Goal: Task Accomplishment & Management: Manage account settings

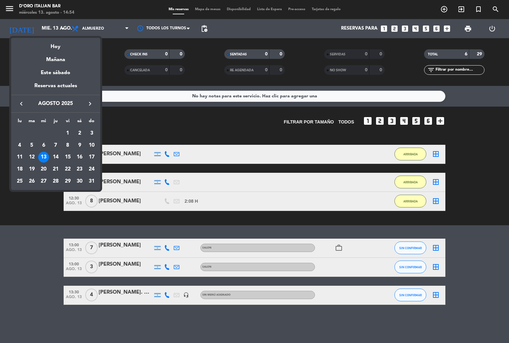
click at [118, 24] on div at bounding box center [254, 171] width 509 height 343
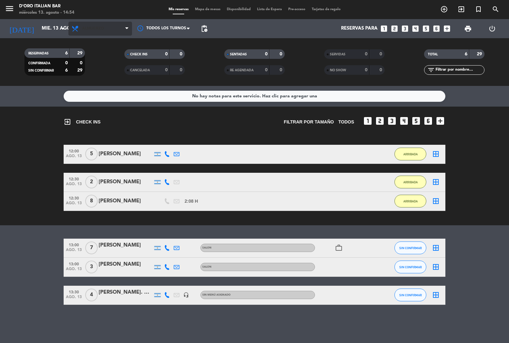
click at [115, 30] on span "Almuerzo" at bounding box center [100, 29] width 64 height 14
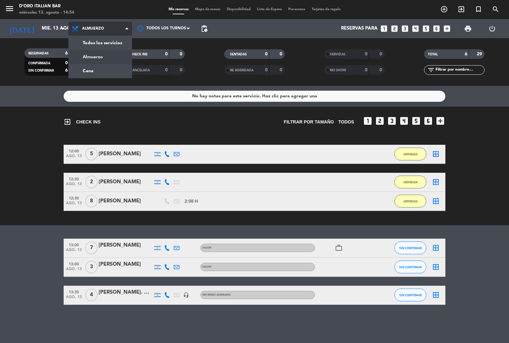
click at [104, 75] on div "menu D'oro Italian Bar [DATE] 13. agosto - 14:54 Mis reservas Mapa de mesas Dis…" at bounding box center [254, 43] width 509 height 86
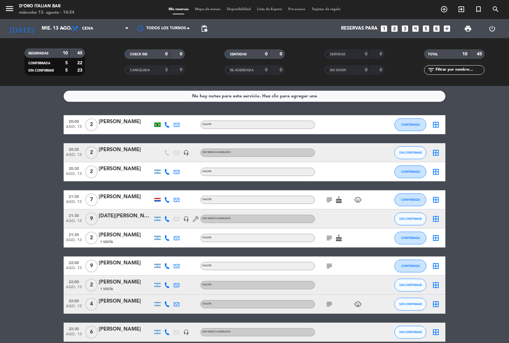
click at [374, 268] on div at bounding box center [380, 266] width 17 height 19
click at [136, 265] on div "[PERSON_NAME]" at bounding box center [126, 263] width 54 height 8
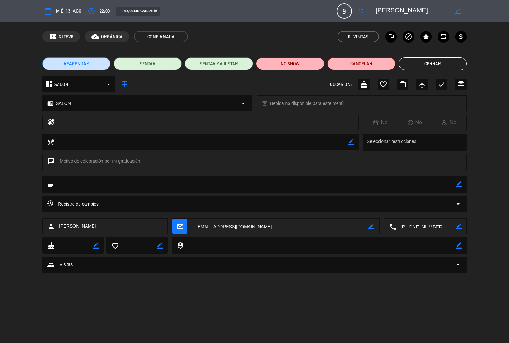
click at [360, 10] on icon "fullscreen" at bounding box center [361, 11] width 8 height 8
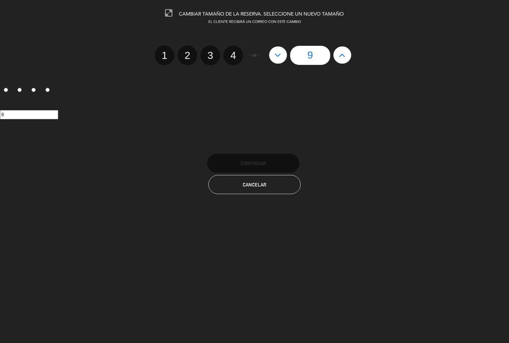
click at [341, 56] on icon at bounding box center [342, 55] width 7 height 10
type input "10"
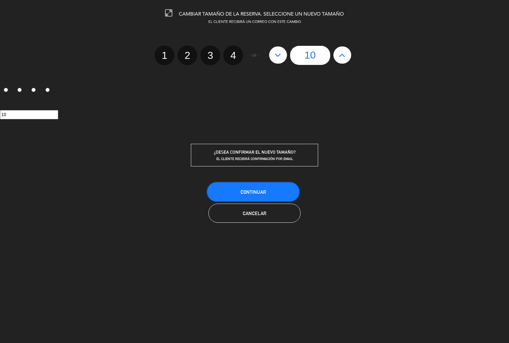
click at [274, 193] on button "Continuar" at bounding box center [253, 191] width 92 height 19
